Goal: Navigation & Orientation: Find specific page/section

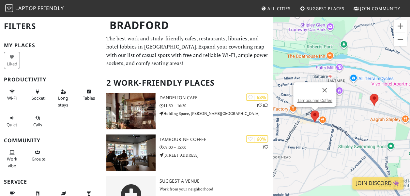
scroll to position [22, 0]
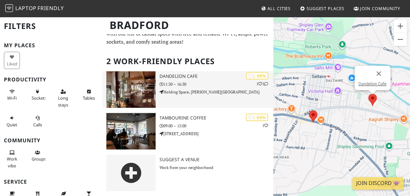
click at [203, 86] on p "11:30 – 16:30" at bounding box center [216, 84] width 114 height 6
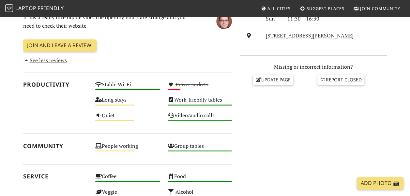
scroll to position [239, 0]
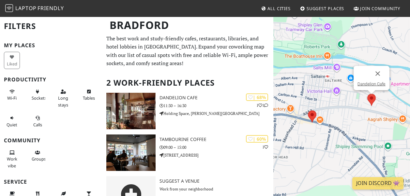
scroll to position [22, 0]
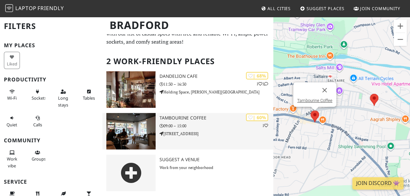
click at [180, 118] on h3 "Tambourine Coffee" at bounding box center [216, 118] width 114 height 6
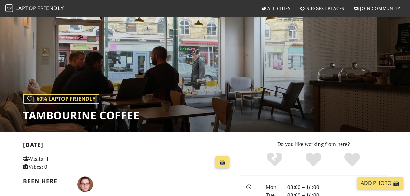
scroll to position [20, 0]
